Goal: Find contact information: Find contact information

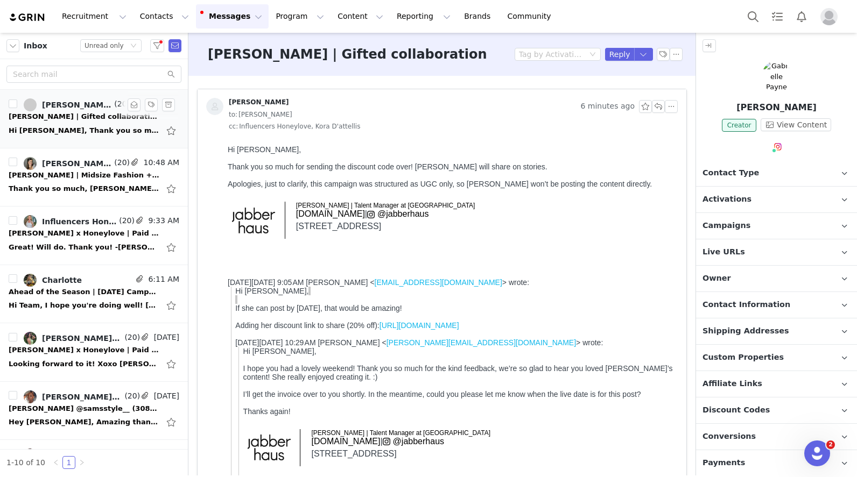
click at [78, 120] on div "[PERSON_NAME] | Gifted collaboration" at bounding box center [84, 116] width 151 height 11
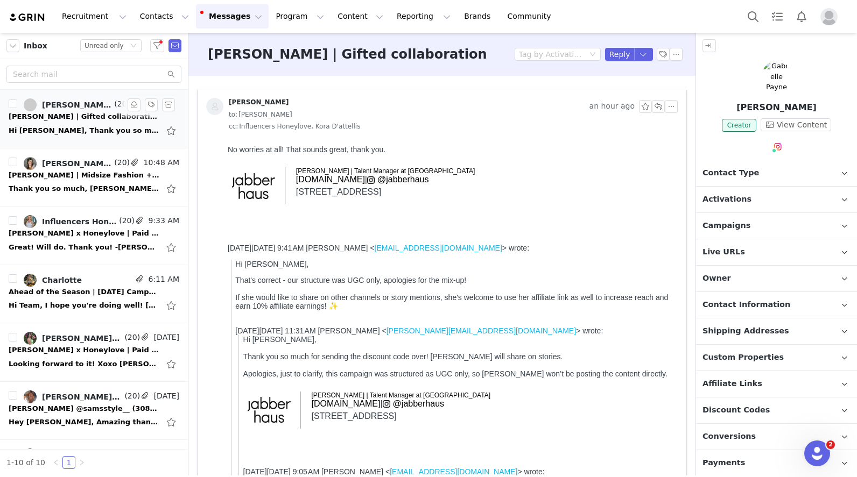
click at [62, 110] on link "[PERSON_NAME], [PERSON_NAME], [PERSON_NAME], Influencers [PERSON_NAME], Kora D'…" at bounding box center [68, 104] width 88 height 13
click at [20, 22] on img at bounding box center [28, 17] width 38 height 10
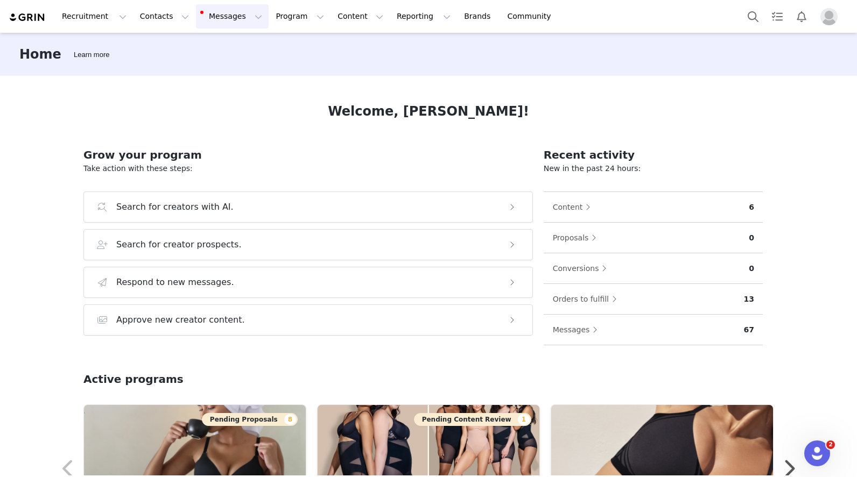
click at [196, 24] on button "Messages Messages" at bounding box center [232, 16] width 73 height 24
click at [219, 63] on span "56" at bounding box center [223, 68] width 16 height 10
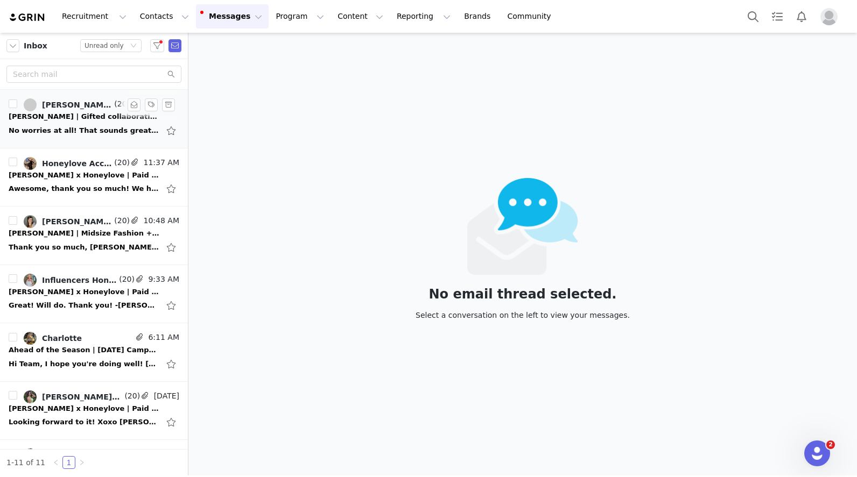
click at [61, 116] on div "Gabrielle x Honeylove | Gifted collaboration" at bounding box center [84, 116] width 151 height 11
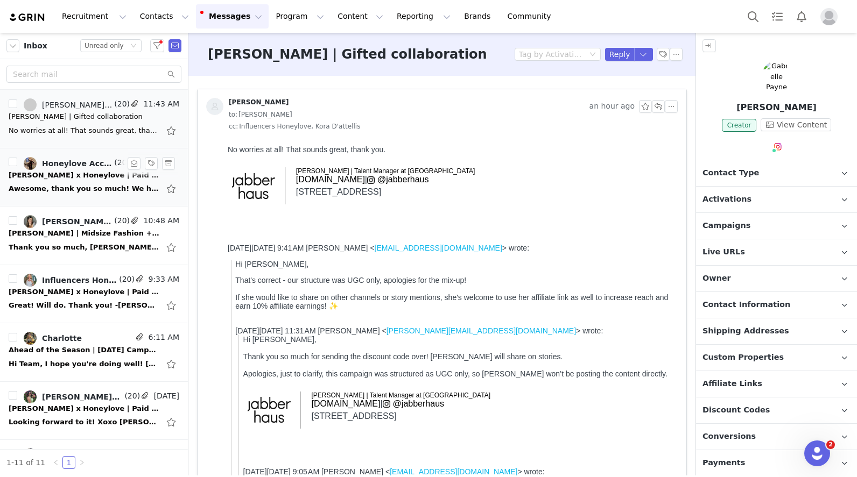
click at [83, 168] on link "Honeylove Accounting, Heidi Kristensen, Influencers Honeylove, Olivia Stumpf" at bounding box center [68, 163] width 88 height 13
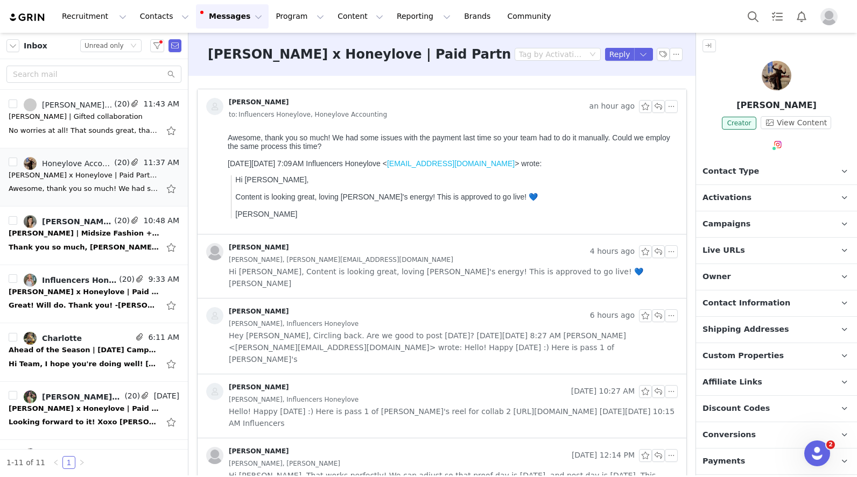
click at [335, 145] on div "Awesome, thank you so much! We had some issues with the payment last time so yo…" at bounding box center [451, 141] width 446 height 17
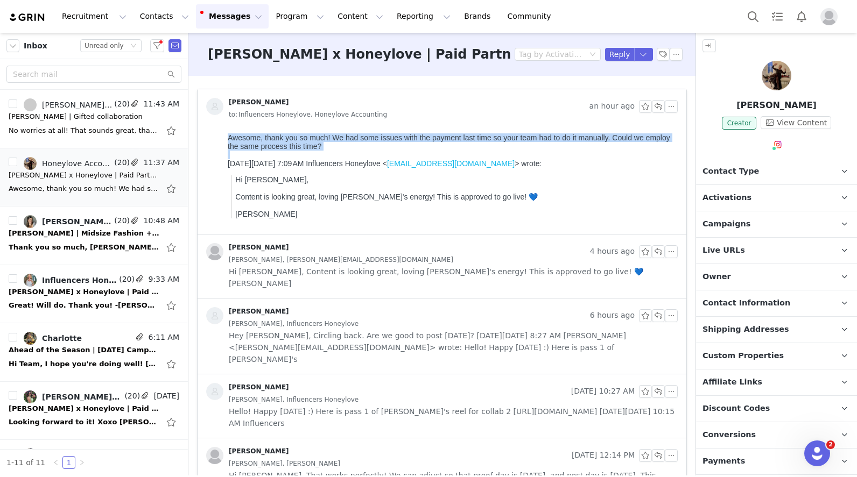
click at [335, 145] on div "Awesome, thank you so much! We had some issues with the payment last time so yo…" at bounding box center [451, 141] width 446 height 17
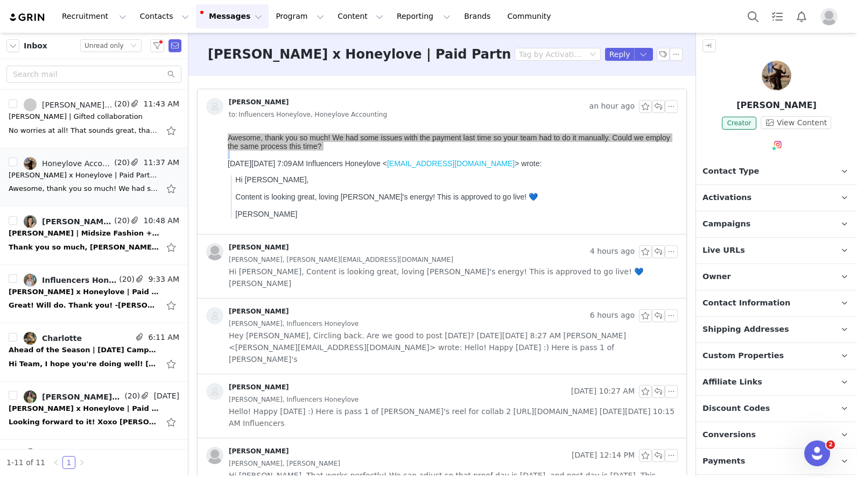
click at [792, 108] on p "Heidi Kristensen" at bounding box center [776, 105] width 161 height 13
copy p "Heidi Kristensen"
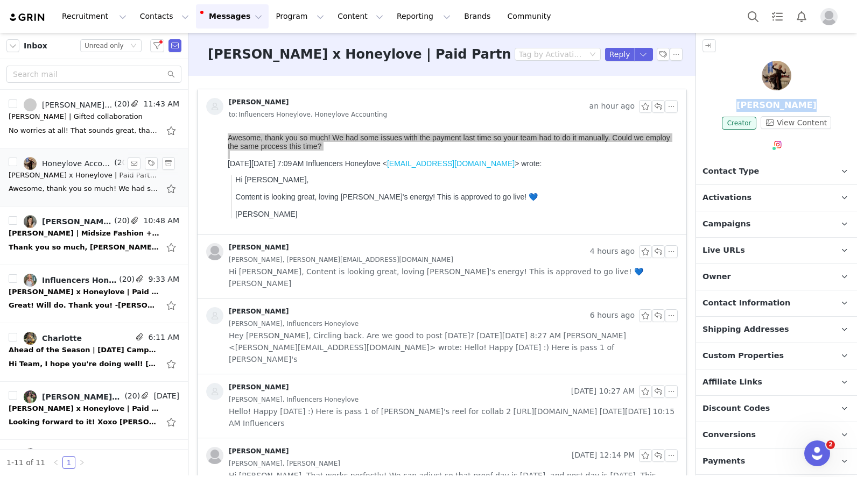
click at [72, 168] on link "Honeylove Accounting, Heidi Kristensen, Influencers Honeylove, Olivia Stumpf" at bounding box center [68, 163] width 88 height 13
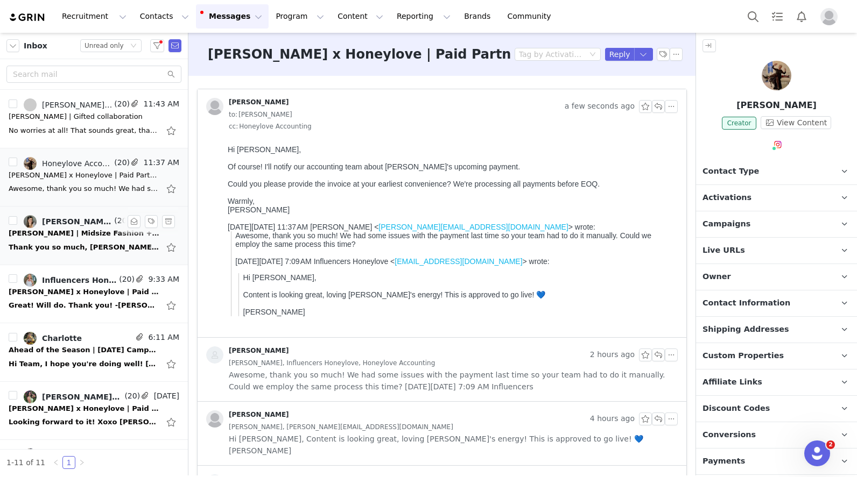
click at [75, 230] on div "Erica Suckow | Midsize Fashion + Modern x Honeylove | Paid Partnership Opportun…" at bounding box center [84, 233] width 151 height 11
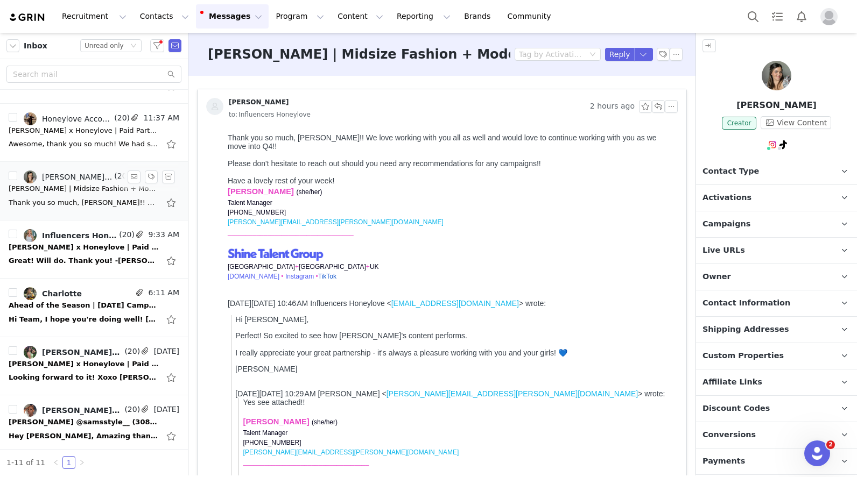
scroll to position [59, 0]
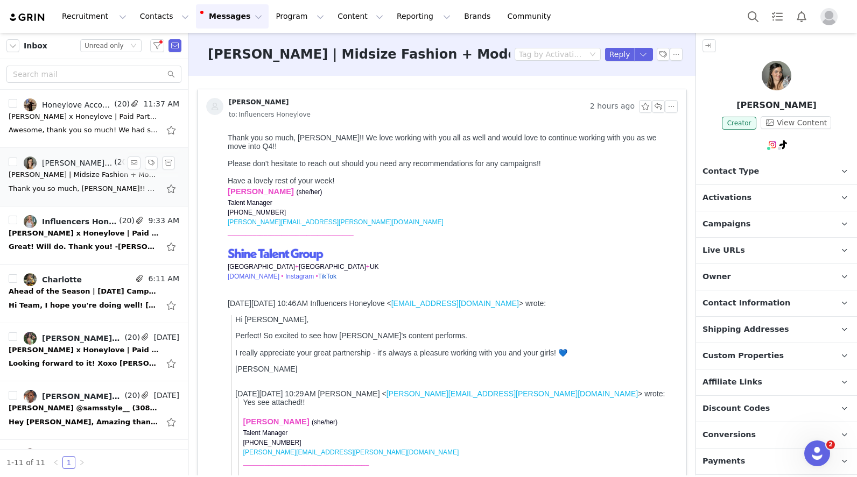
click at [75, 230] on div "Brandi x Honeylove | Paid Partnership Opportunity" at bounding box center [84, 233] width 151 height 11
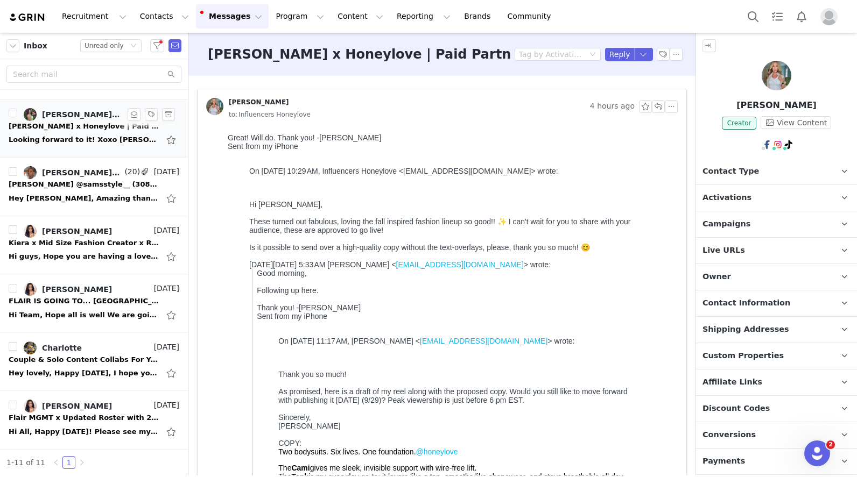
scroll to position [0, 0]
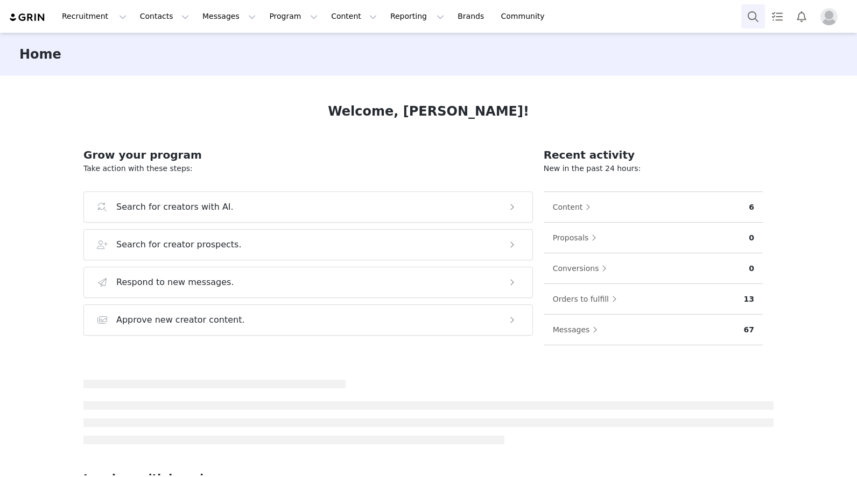
click at [752, 19] on button "Search" at bounding box center [753, 16] width 24 height 24
